Goal: Information Seeking & Learning: Learn about a topic

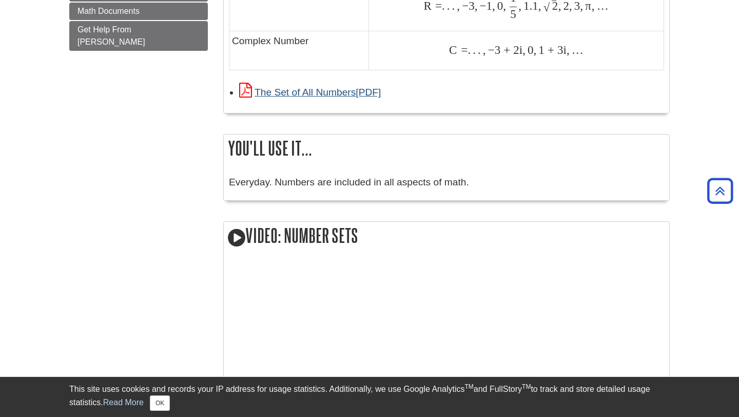
scroll to position [884, 0]
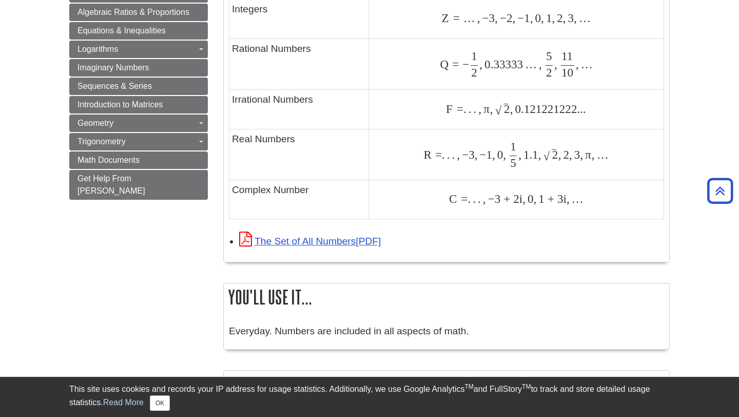
scroll to position [738, 0]
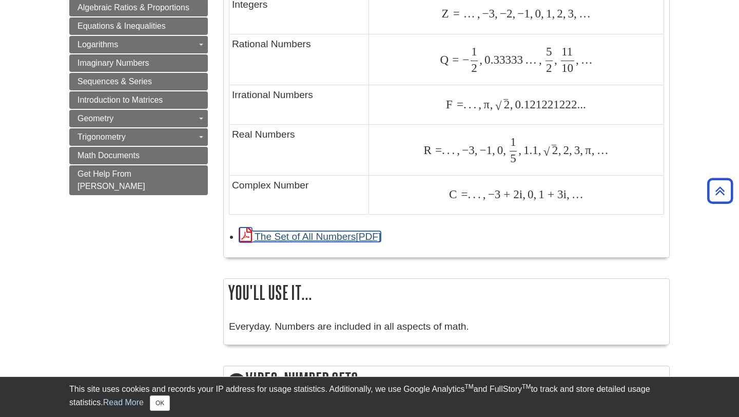
click at [321, 238] on link "The Set of All Numbers" at bounding box center [310, 236] width 142 height 11
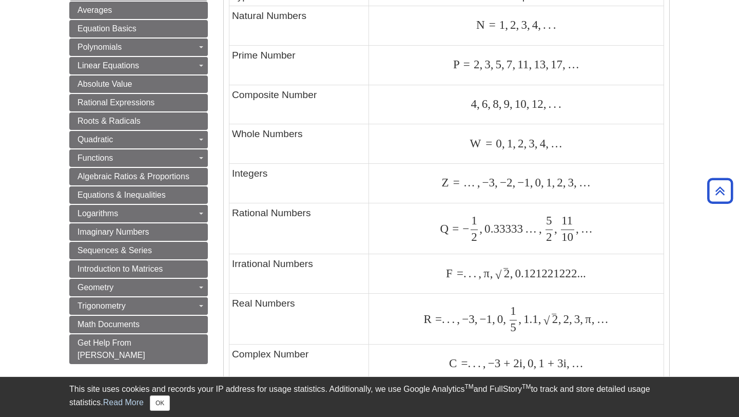
scroll to position [568, 0]
click at [272, 177] on td "Integers" at bounding box center [300, 185] width 140 height 40
drag, startPoint x: 271, startPoint y: 174, endPoint x: 230, endPoint y: 178, distance: 41.8
click at [230, 178] on td "Integers" at bounding box center [300, 185] width 140 height 40
copy td "Integers"
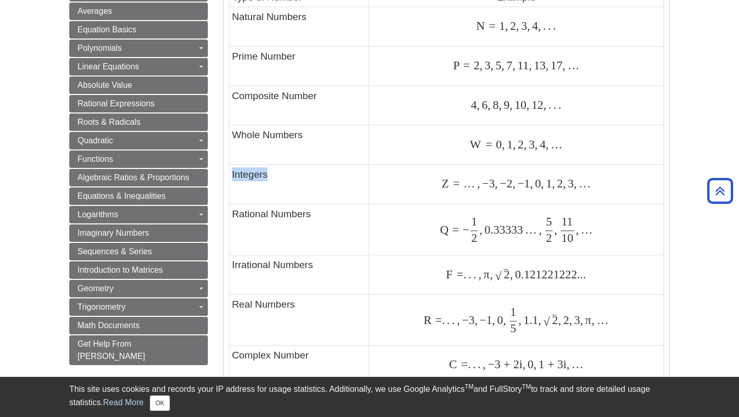
click at [242, 188] on td "Integers" at bounding box center [300, 185] width 140 height 40
drag, startPoint x: 233, startPoint y: 265, endPoint x: 315, endPoint y: 266, distance: 81.6
click at [315, 266] on td "Irrational Numbers" at bounding box center [300, 275] width 140 height 40
drag, startPoint x: 315, startPoint y: 266, endPoint x: 230, endPoint y: 268, distance: 85.2
click at [230, 268] on td "Irrational Numbers" at bounding box center [300, 275] width 140 height 40
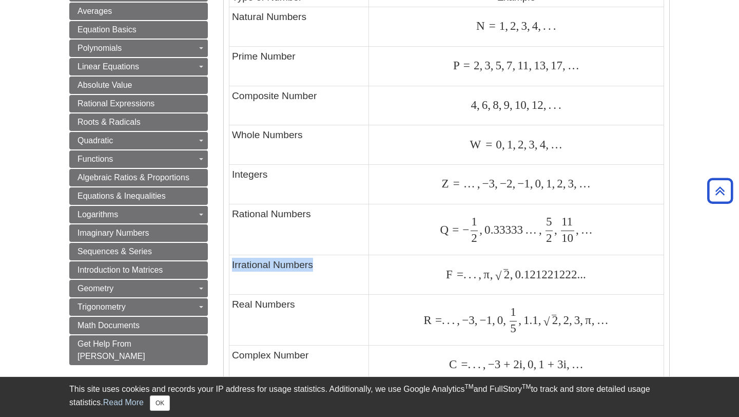
copy td "Irrational Numbers"
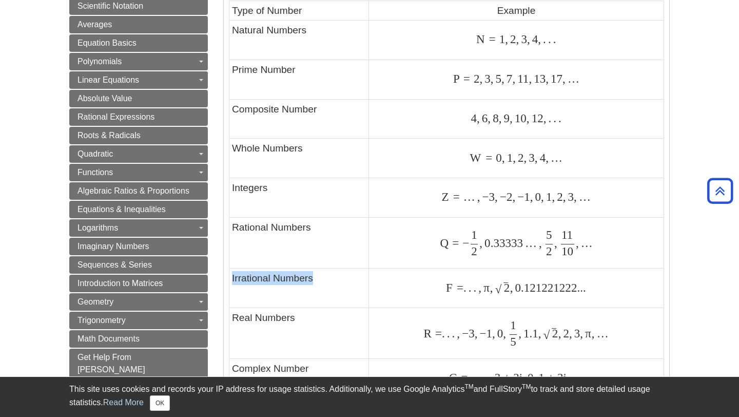
scroll to position [552, 0]
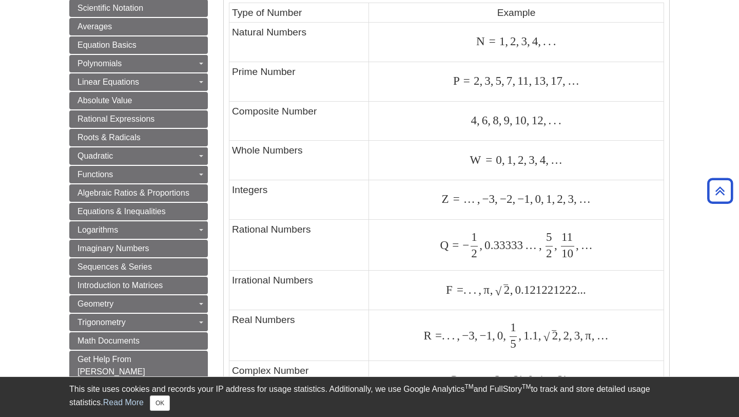
click at [404, 217] on td "Z = … , − 3 , − 2 , − 1 , 0 , 1 , 2 , 3 , … Z = … , − 3 , − 2 , − 1 , 0 , 1 , 2…" at bounding box center [516, 200] width 295 height 40
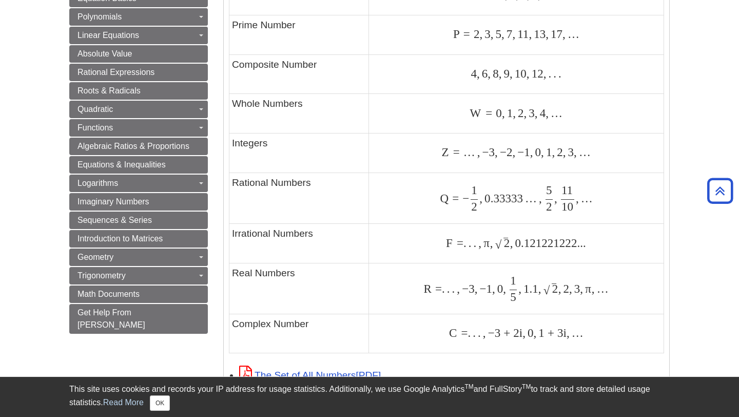
scroll to position [625, 0]
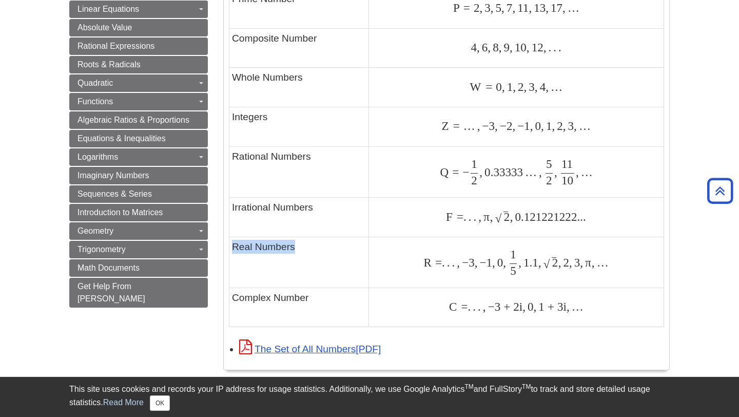
drag, startPoint x: 306, startPoint y: 249, endPoint x: 230, endPoint y: 252, distance: 76.6
click at [230, 252] on td "Real Numbers" at bounding box center [300, 262] width 140 height 50
copy td "Real Numbers"
drag, startPoint x: 430, startPoint y: 262, endPoint x: 419, endPoint y: 262, distance: 10.8
click at [419, 263] on div "R = . . . , − 3 , − 1 , 0 , 1 5 , 1.1 , 2 ‾ √ , 2 , 3 , π , … R = . . . , − 3 ,…" at bounding box center [517, 262] width 290 height 25
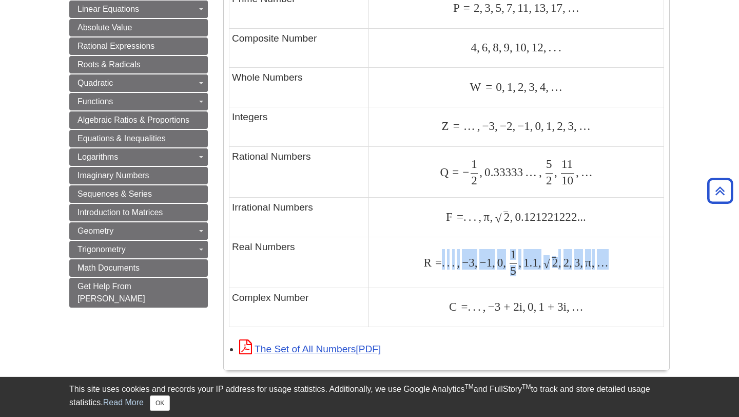
drag, startPoint x: 443, startPoint y: 265, endPoint x: 610, endPoint y: 268, distance: 167.4
click at [610, 268] on div "R = . . . , − 3 , − 1 , 0 , 1 5 , 1.1 , 2 ‾ √ , 2 , 3 , π , … R = . . . , − 3 ,…" at bounding box center [517, 262] width 290 height 25
copy span ". . . , − 3 , − 1 , 0 , 1 5 , 1.1 , 2 ‾ √ , 2 , 3 , π , …"
click at [472, 215] on span "." at bounding box center [473, 216] width 5 height 13
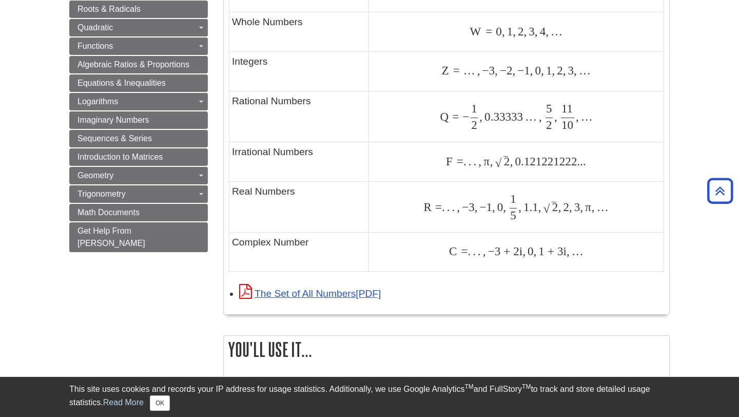
scroll to position [682, 0]
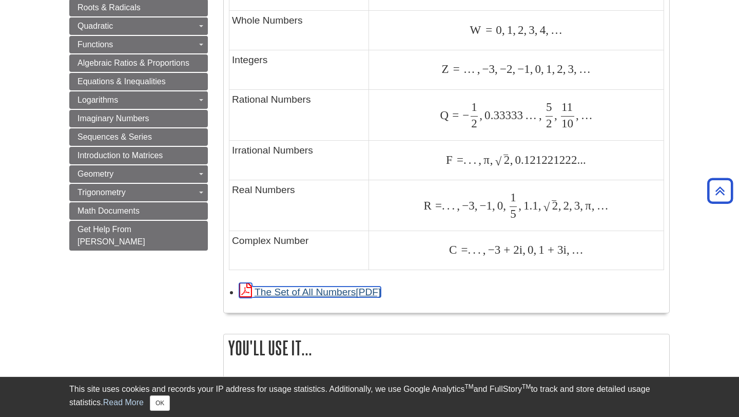
click at [263, 295] on link "The Set of All Numbers" at bounding box center [310, 291] width 142 height 11
